Goal: Transaction & Acquisition: Download file/media

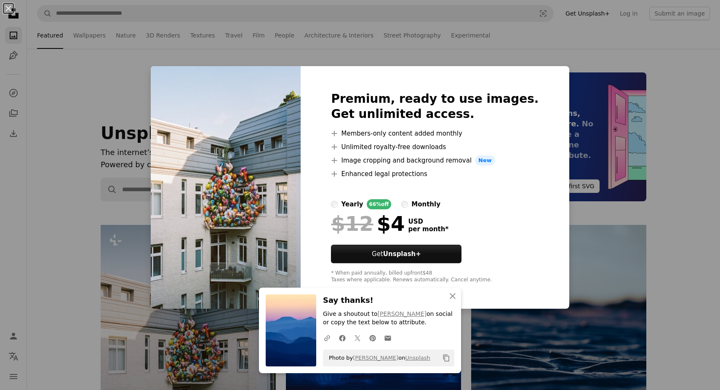
scroll to position [205, 0]
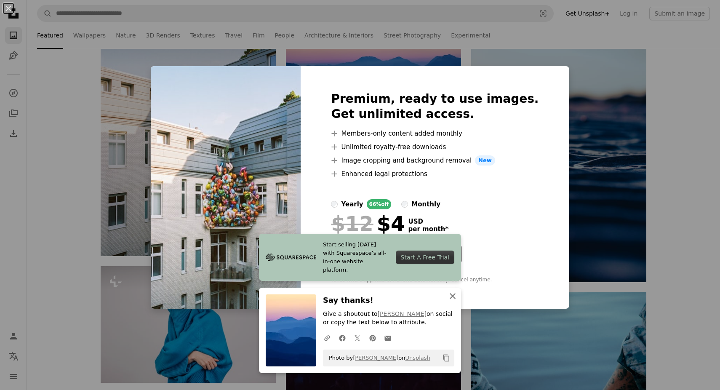
click at [453, 296] on icon "An X shape" at bounding box center [452, 296] width 10 height 10
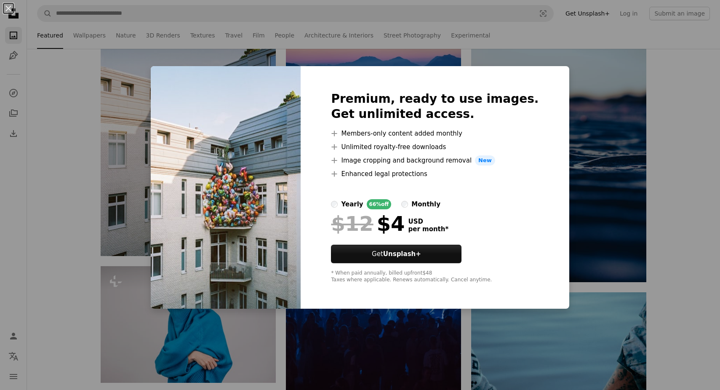
click at [685, 98] on div "An X shape Premium, ready to use images. Get unlimited access. A plus sign Memb…" at bounding box center [360, 195] width 720 height 390
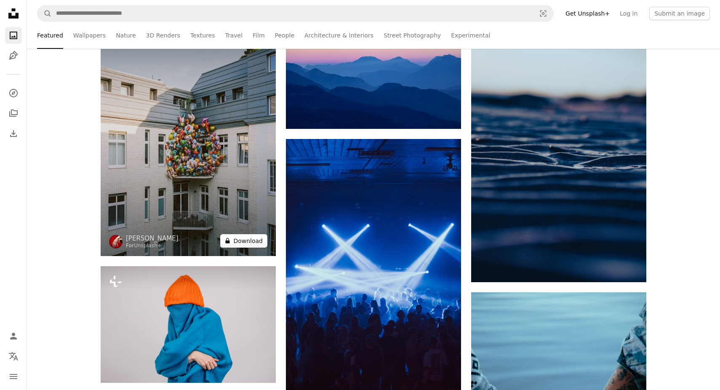
click at [247, 240] on button "A lock Download" at bounding box center [243, 240] width 47 height 13
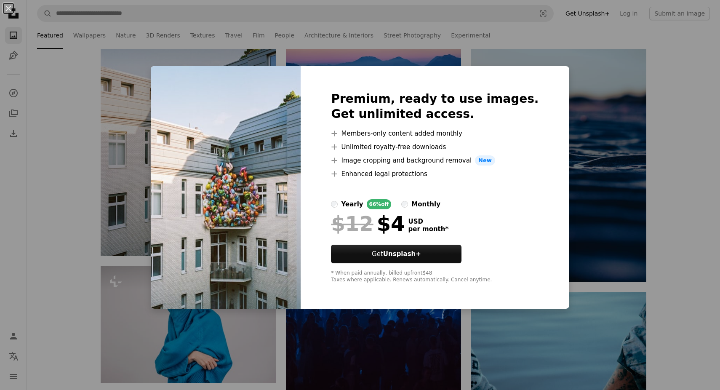
click at [57, 185] on div "An X shape Premium, ready to use images. Get unlimited access. A plus sign Memb…" at bounding box center [360, 195] width 720 height 390
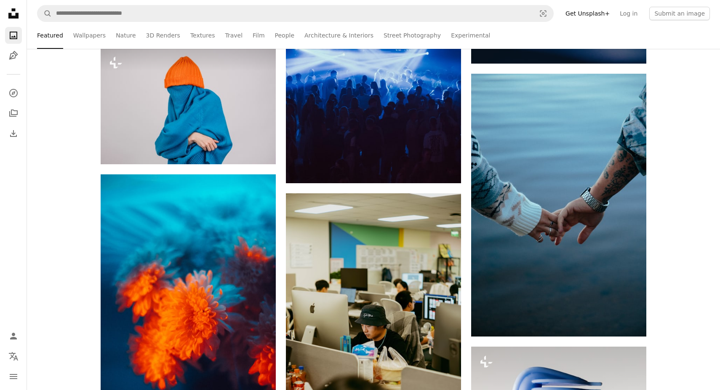
scroll to position [488, 0]
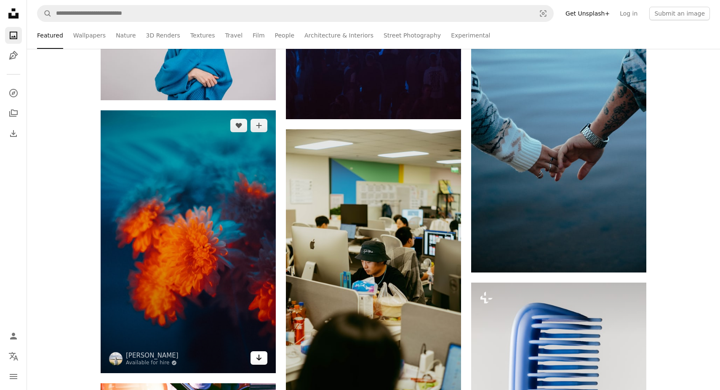
click at [261, 356] on icon "Arrow pointing down" at bounding box center [258, 357] width 7 height 10
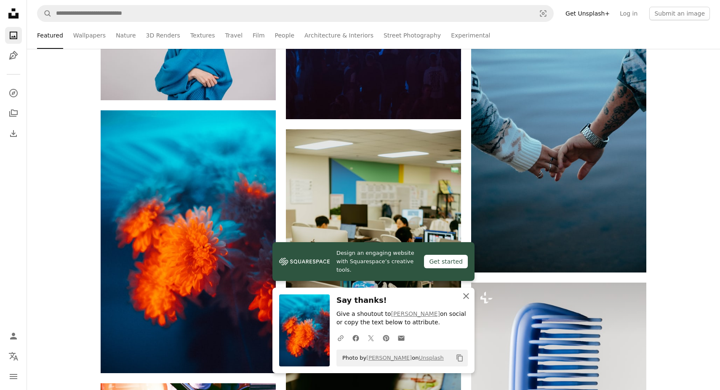
click at [466, 297] on icon "An X shape" at bounding box center [466, 296] width 10 height 10
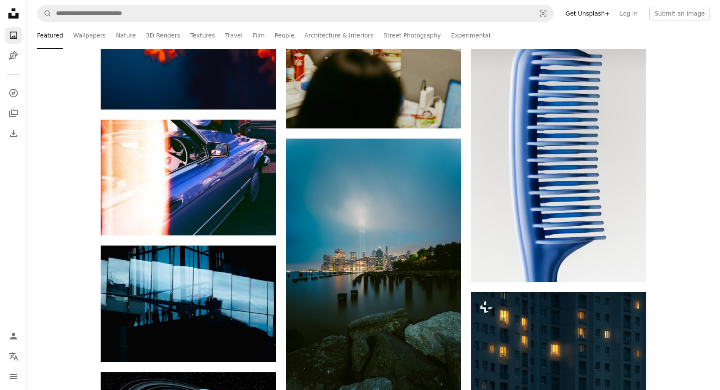
scroll to position [752, 0]
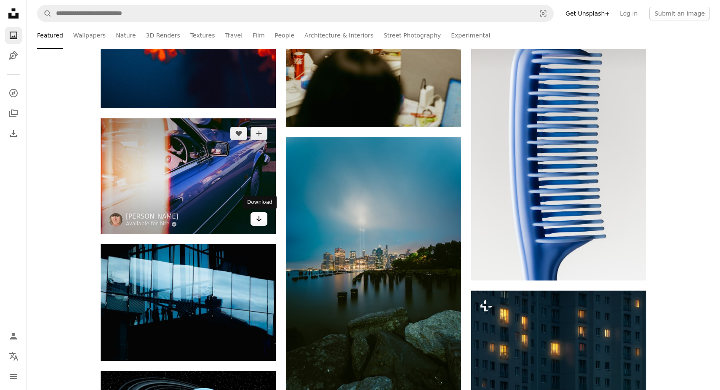
click at [259, 218] on icon "Arrow pointing down" at bounding box center [258, 218] width 7 height 10
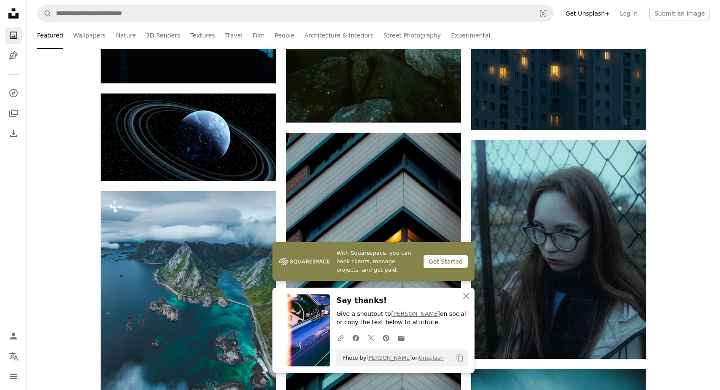
scroll to position [976, 0]
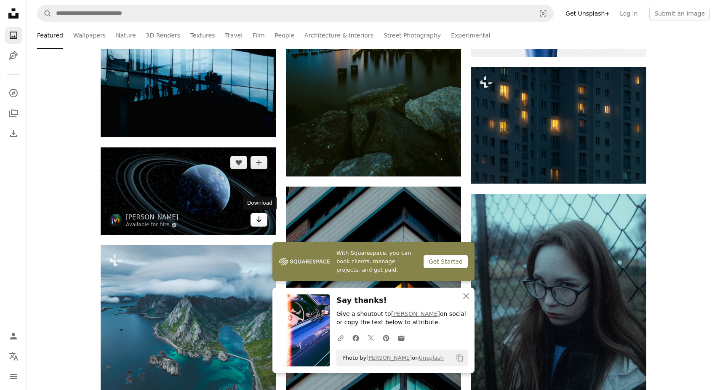
click at [261, 218] on icon "Arrow pointing down" at bounding box center [258, 219] width 7 height 10
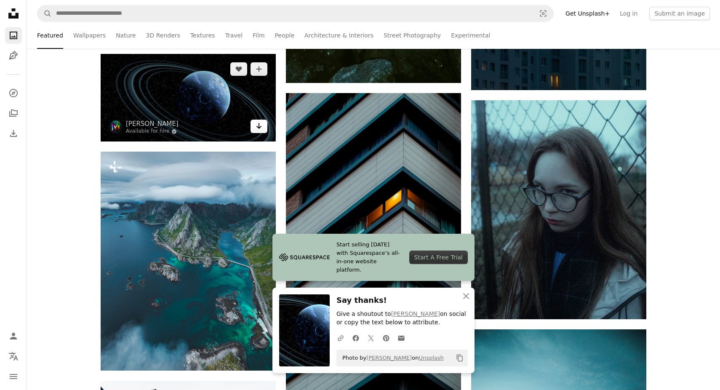
scroll to position [1174, 0]
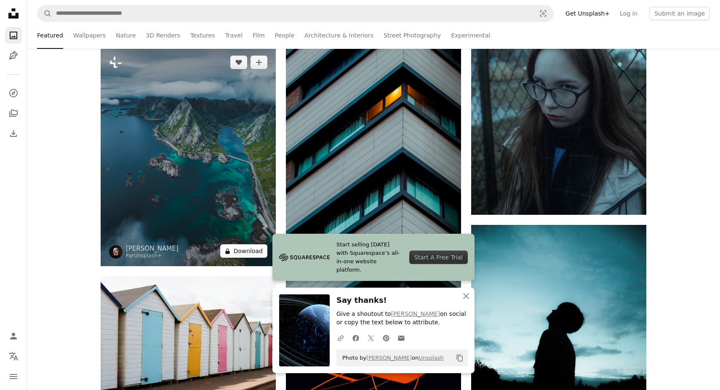
click at [252, 250] on button "A lock Download" at bounding box center [243, 250] width 47 height 13
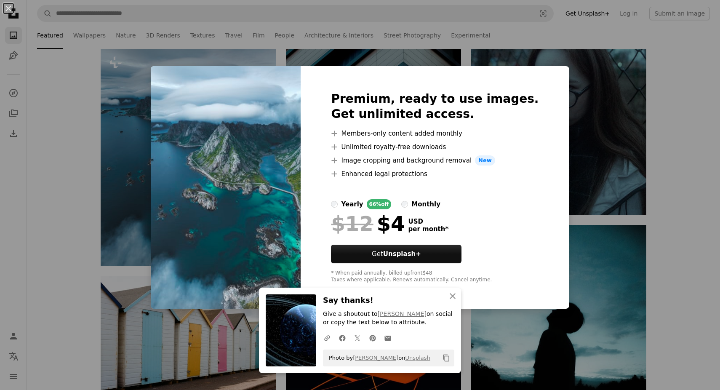
click at [680, 133] on div "An X shape Premium, ready to use images. Get unlimited access. A plus sign Memb…" at bounding box center [360, 195] width 720 height 390
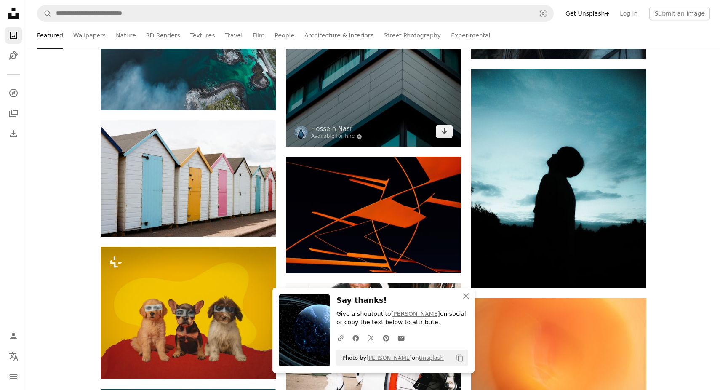
scroll to position [1333, 0]
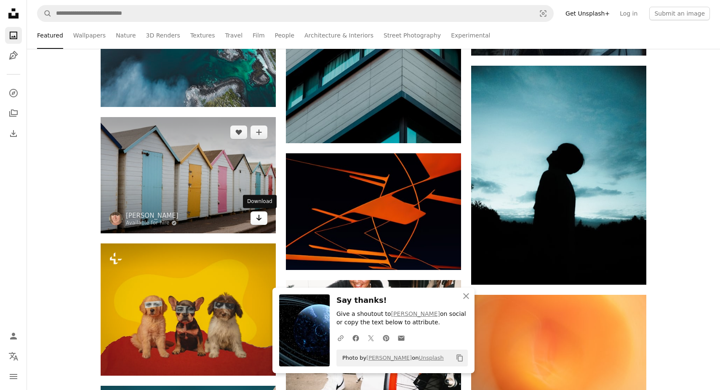
click at [264, 218] on link "Arrow pointing down" at bounding box center [258, 217] width 17 height 13
